Goal: Obtain resource: Download file/media

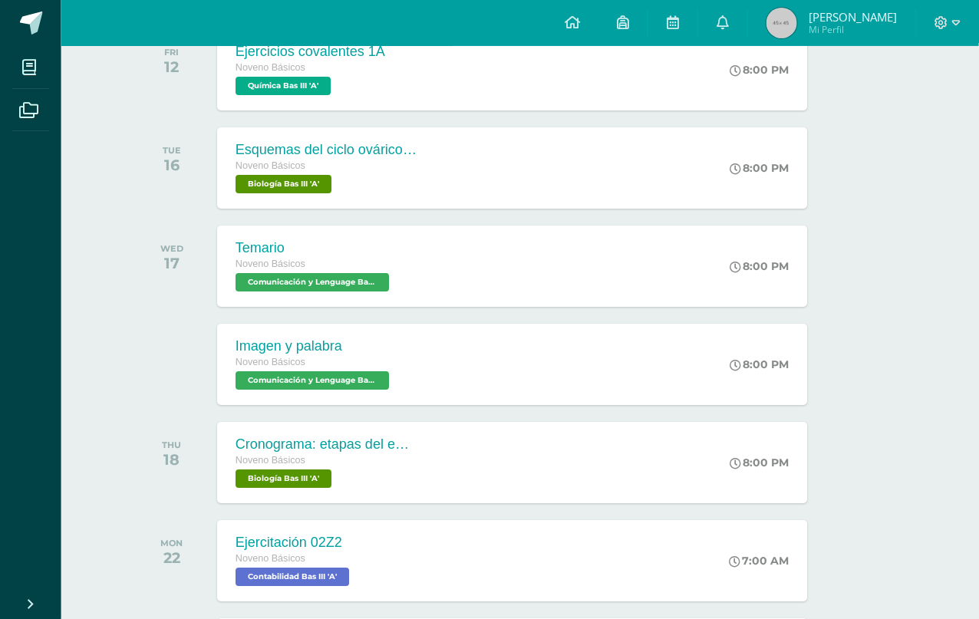
scroll to position [276, 37]
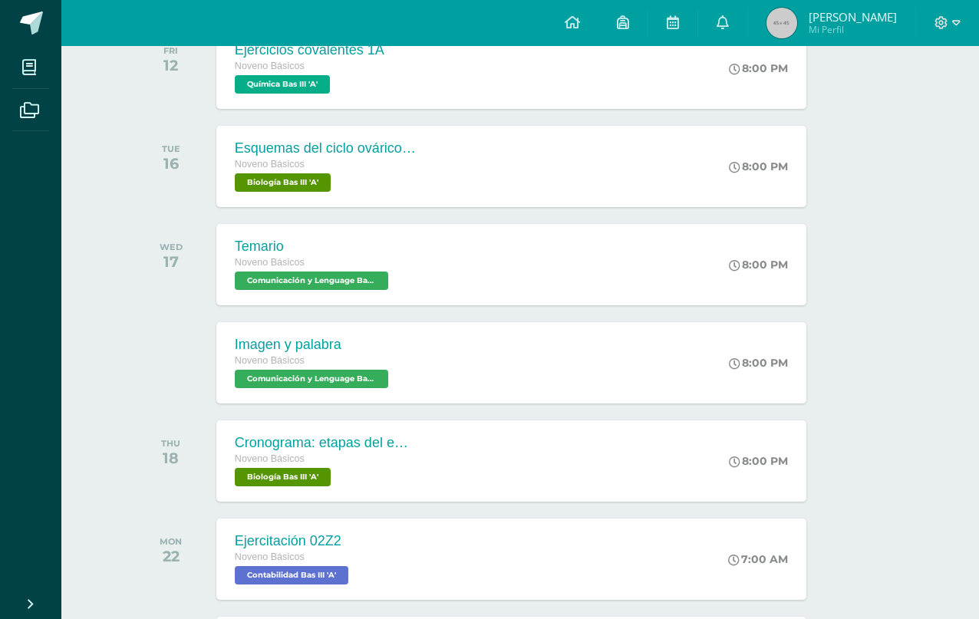
click at [738, 282] on div "8:00 PM" at bounding box center [766, 264] width 81 height 81
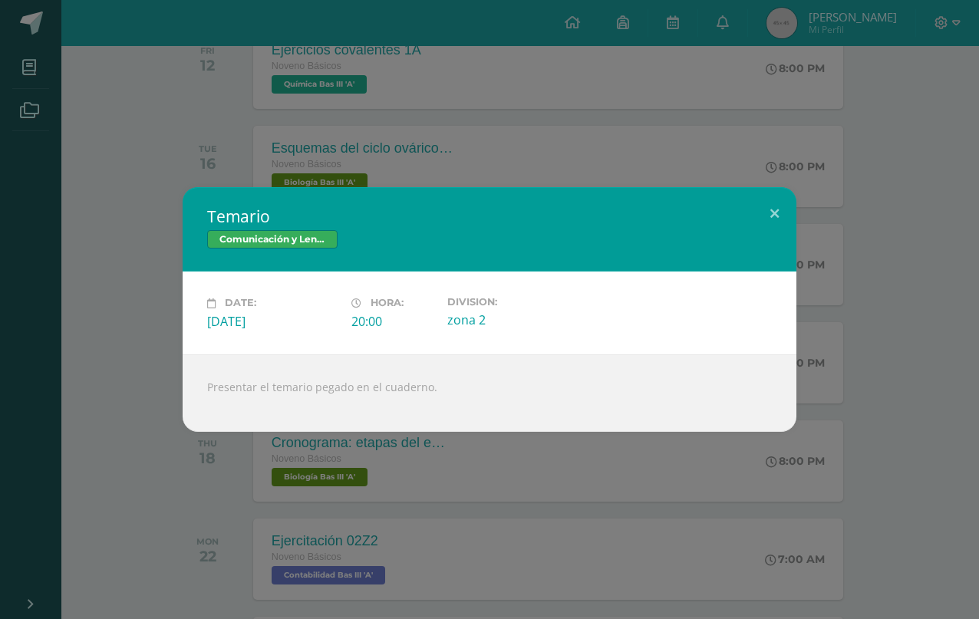
click at [130, 467] on div "Temario Comunicación y Lenguage Bas III Date: [DATE] Hora: 20:00 Division:" at bounding box center [489, 309] width 979 height 619
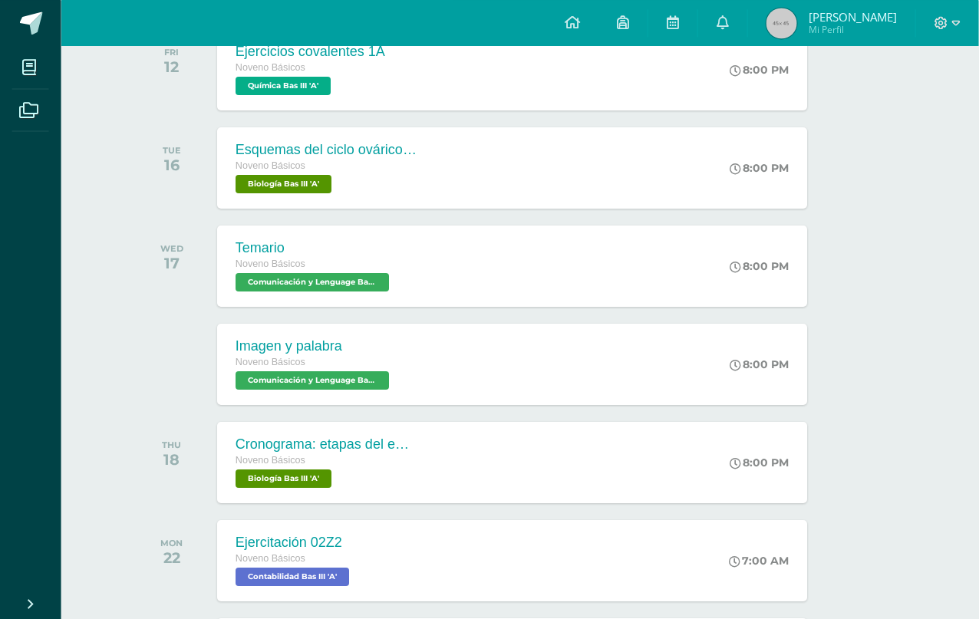
scroll to position [274, 37]
click at [731, 341] on div "8:00 PM" at bounding box center [766, 364] width 81 height 81
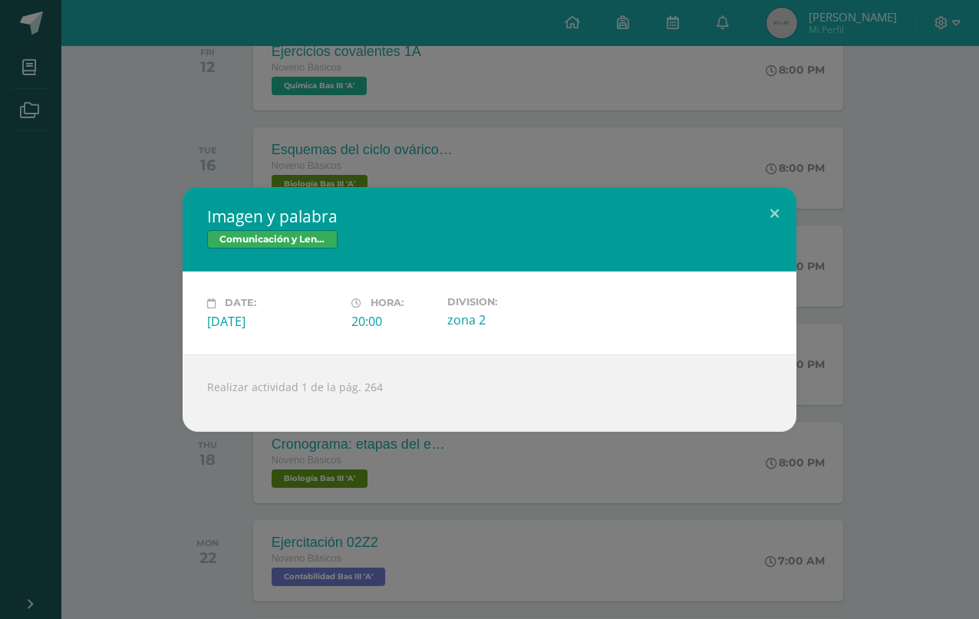
click at [147, 533] on div "Imagen y palabra Comunicación y Lenguage Bas III Date: [DATE] Hora: 20:00 Divis…" at bounding box center [489, 309] width 979 height 619
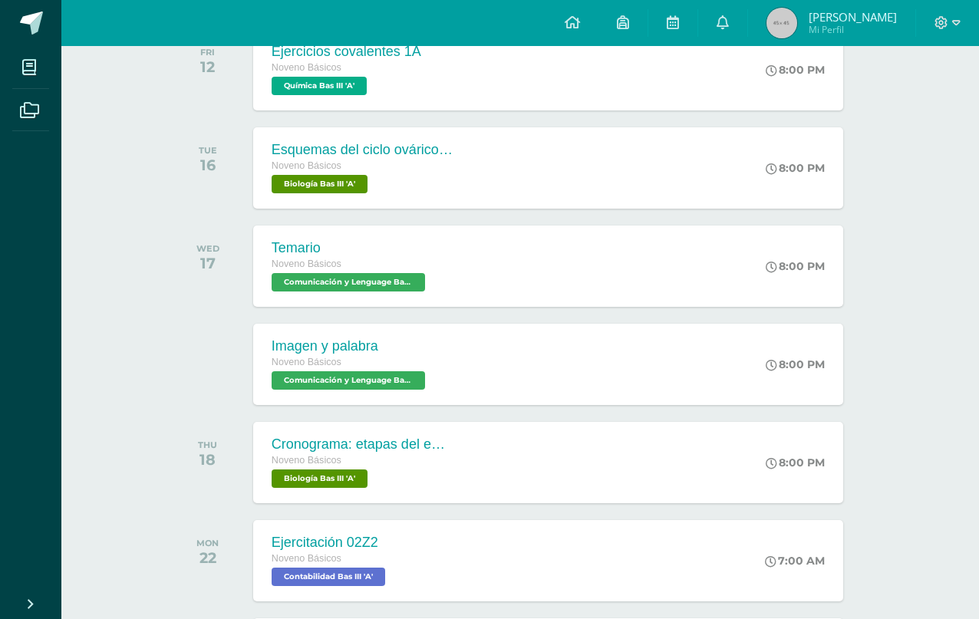
click at [146, 570] on div "Imagen y palabra Comunicación y Lenguage Bas III Date: [DATE] Hora: 20:00 Divis…" at bounding box center [489, 309] width 979 height 619
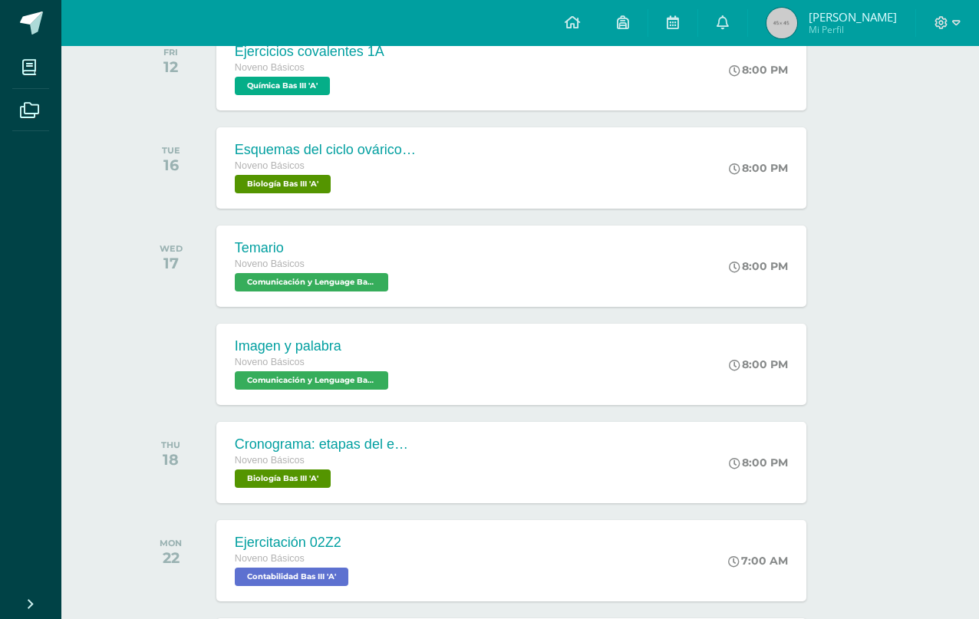
click at [242, 480] on span "Biología Bas III 'A'" at bounding box center [283, 479] width 96 height 18
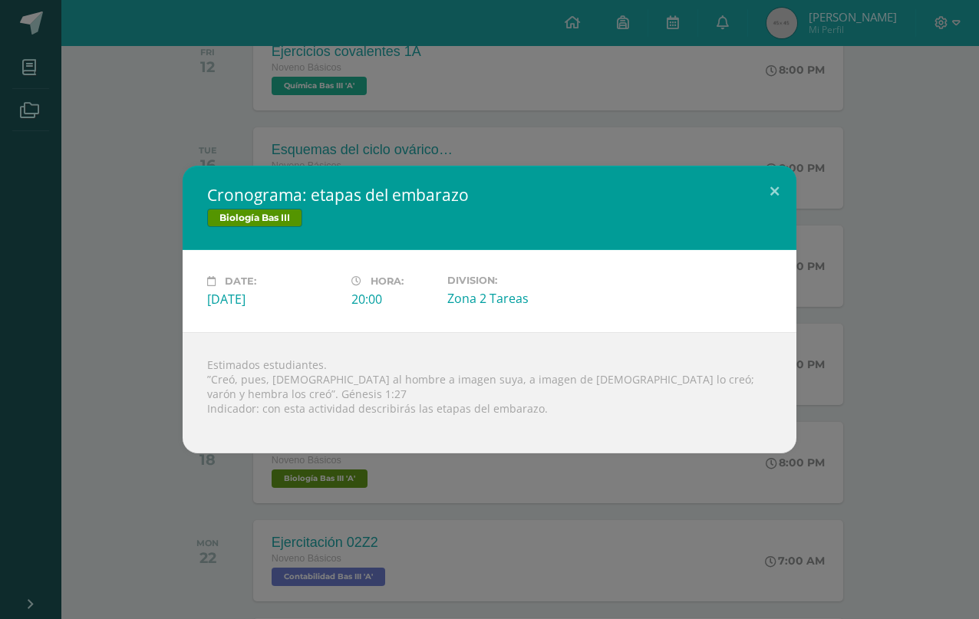
click at [161, 570] on div "Cronograma: etapas del embarazo Biología Bas III Date: [DATE] Hora: 20:00 Divis…" at bounding box center [489, 309] width 979 height 619
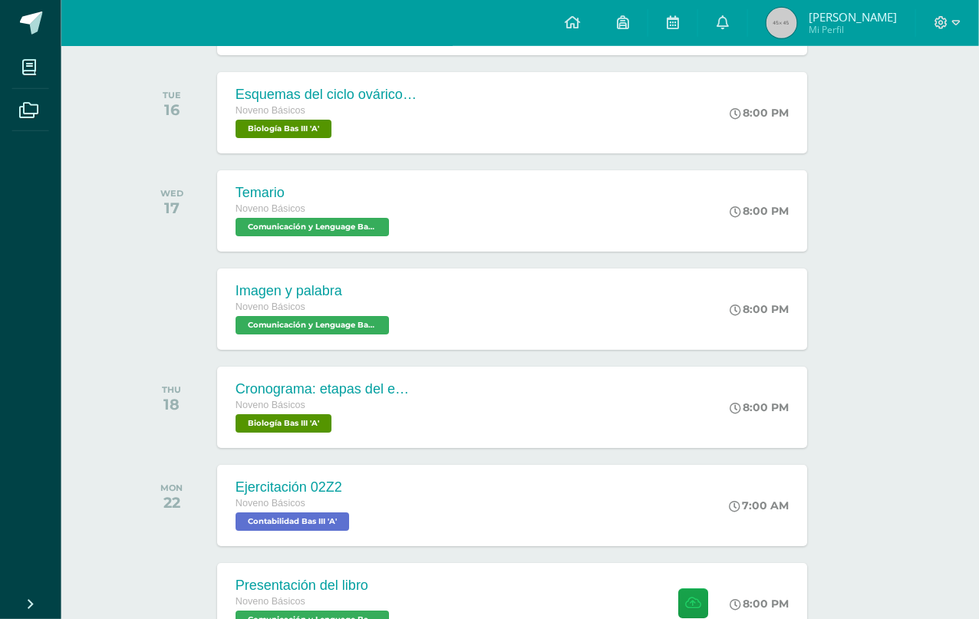
scroll to position [330, 37]
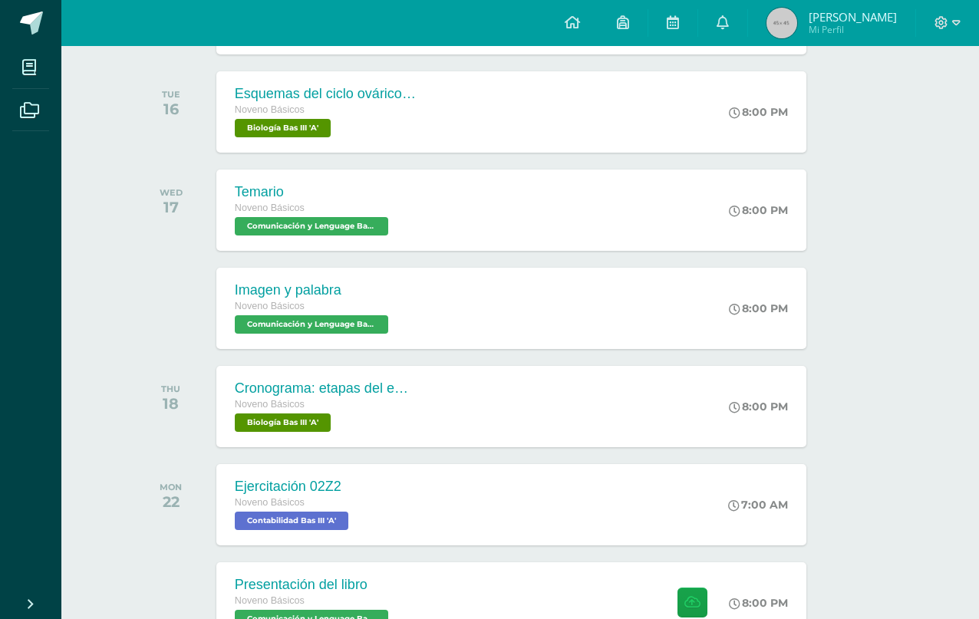
click at [246, 504] on span "Noveno Básicos" at bounding box center [270, 502] width 70 height 11
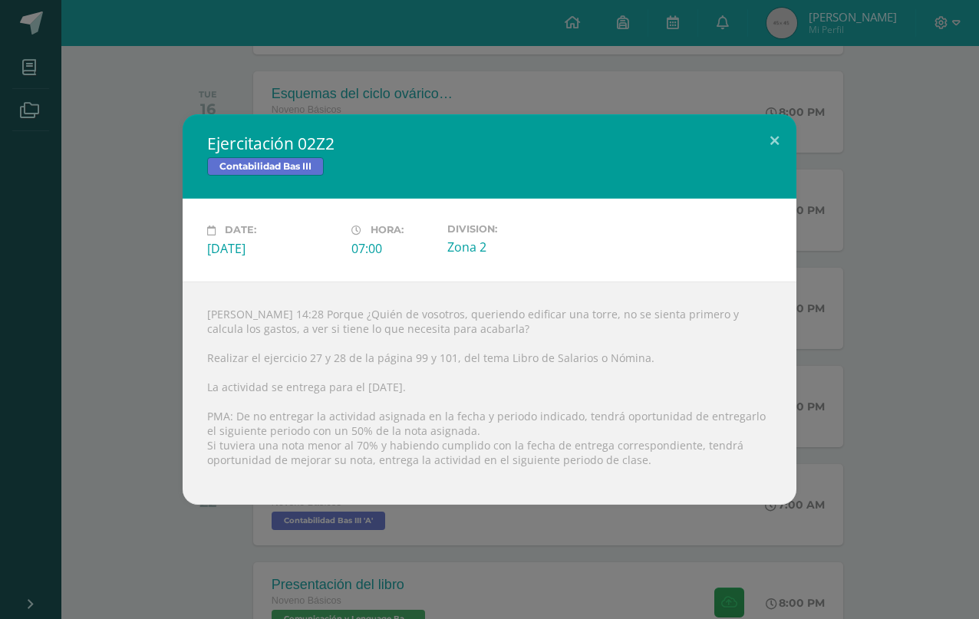
click at [139, 440] on div "Ejercitación 02Z2 Contabilidad Bas III Date: [DATE] Hora: 07:00 Division:" at bounding box center [489, 309] width 967 height 390
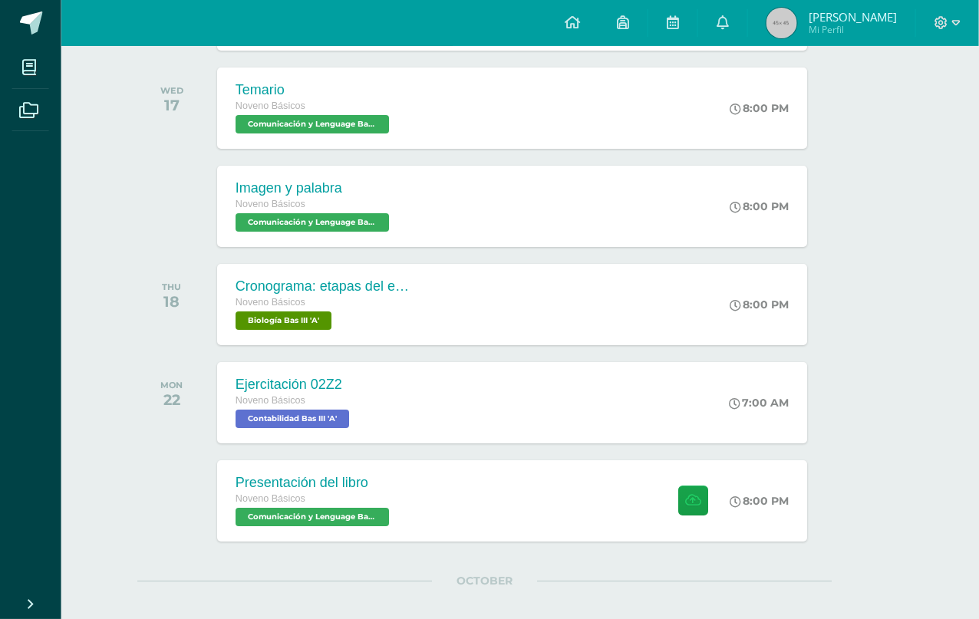
scroll to position [432, 37]
click at [243, 497] on span "Noveno Básicos" at bounding box center [270, 499] width 70 height 11
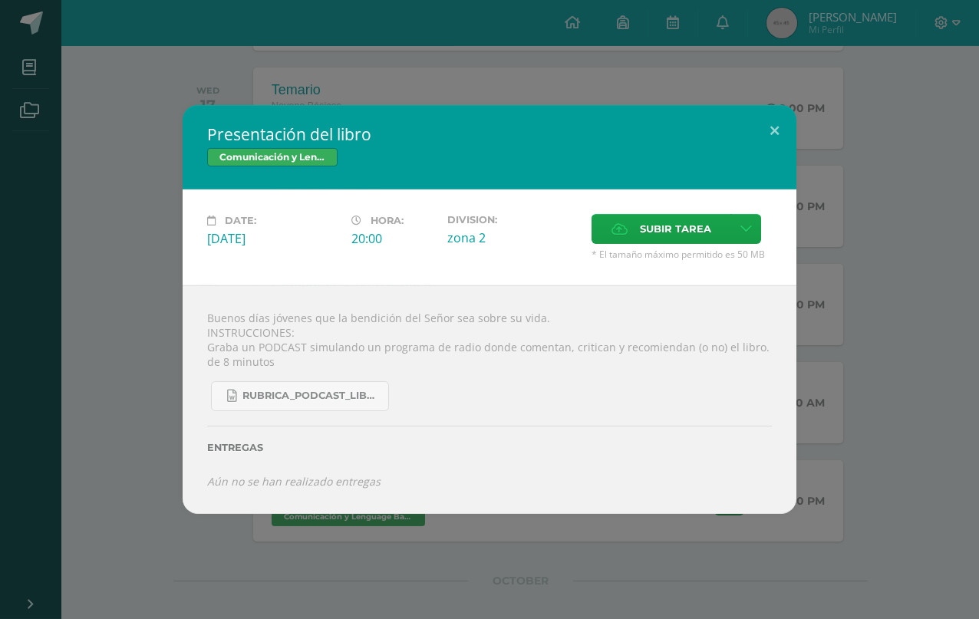
click at [236, 399] on link "Rubrica_Podcast_Libro.docx" at bounding box center [300, 396] width 178 height 30
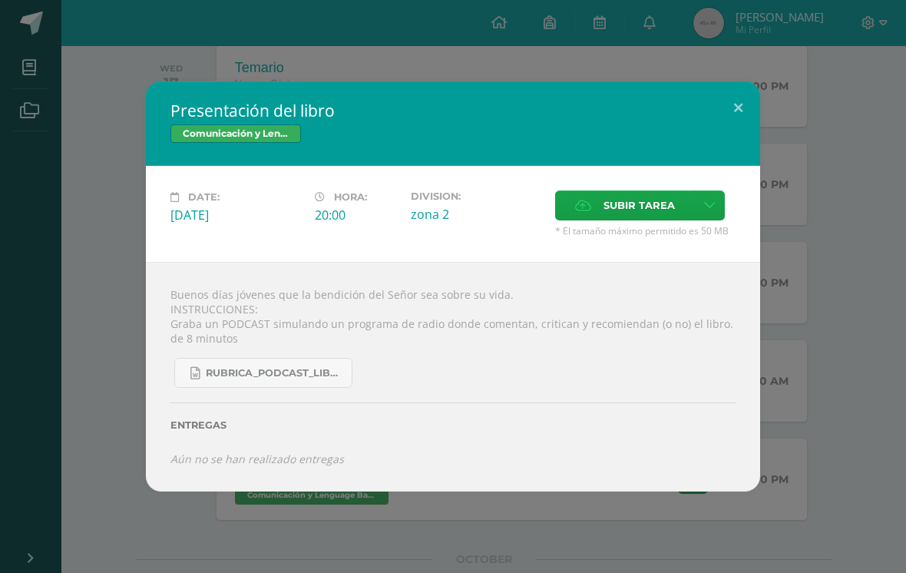
click at [148, 521] on div "Presentación del libro Comunicación y Lenguage Bas III Date: [DATE] Hora: 20:00…" at bounding box center [453, 286] width 906 height 573
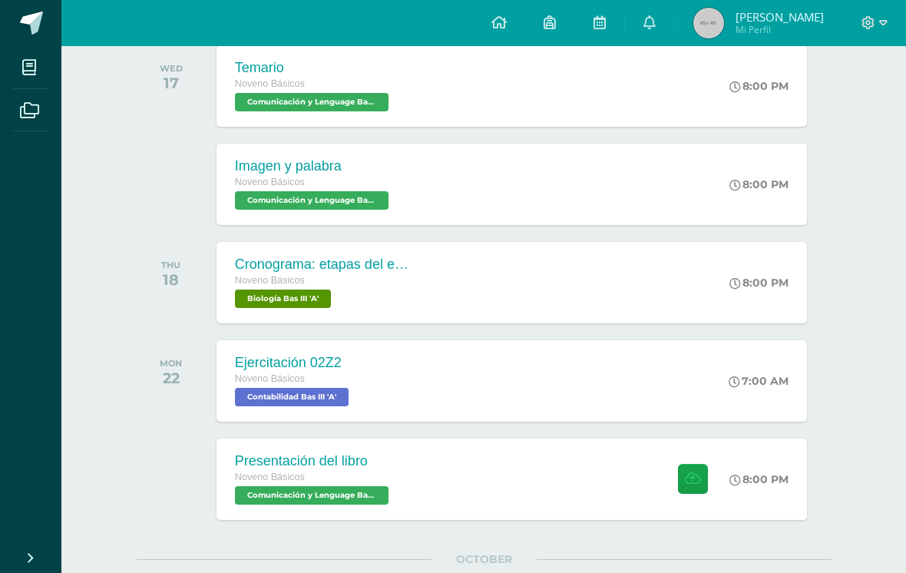
click at [758, 358] on div "7:00 AM" at bounding box center [765, 380] width 81 height 81
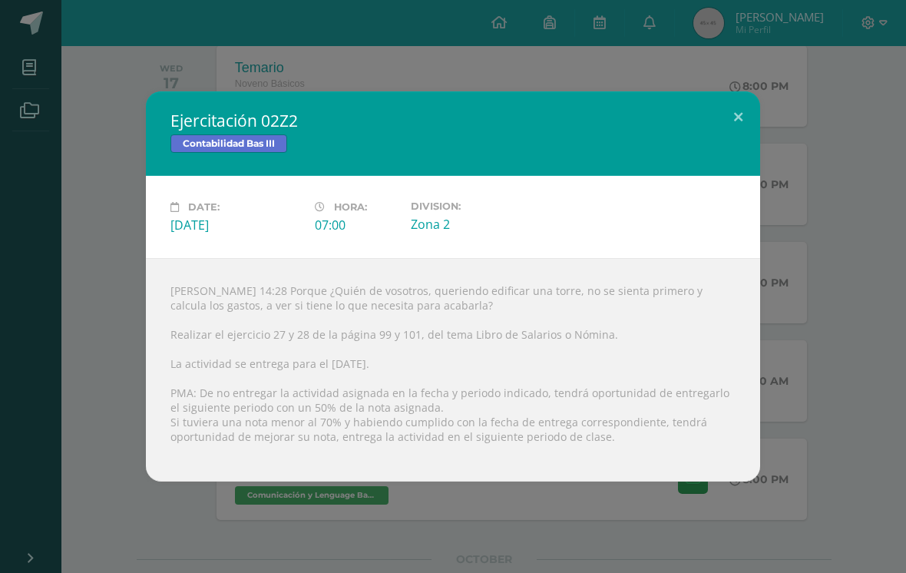
click at [861, 312] on div "Ejercitación 02Z2 Contabilidad Bas III Date: [DATE] Hora: 07:00 Division:" at bounding box center [452, 286] width 893 height 390
